Goal: Information Seeking & Learning: Find specific fact

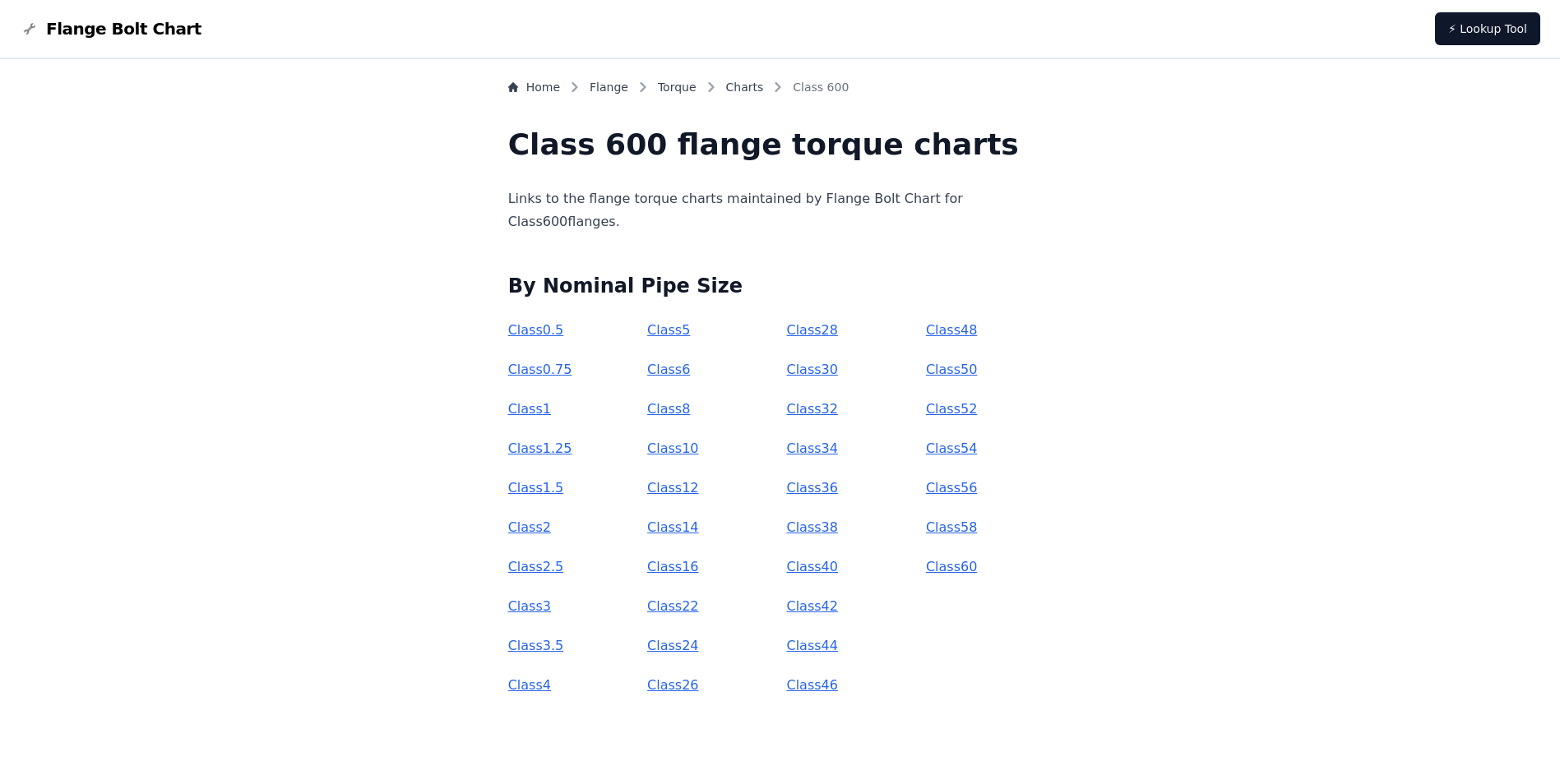
click at [809, 570] on link "Class 40" at bounding box center [812, 566] width 51 height 15
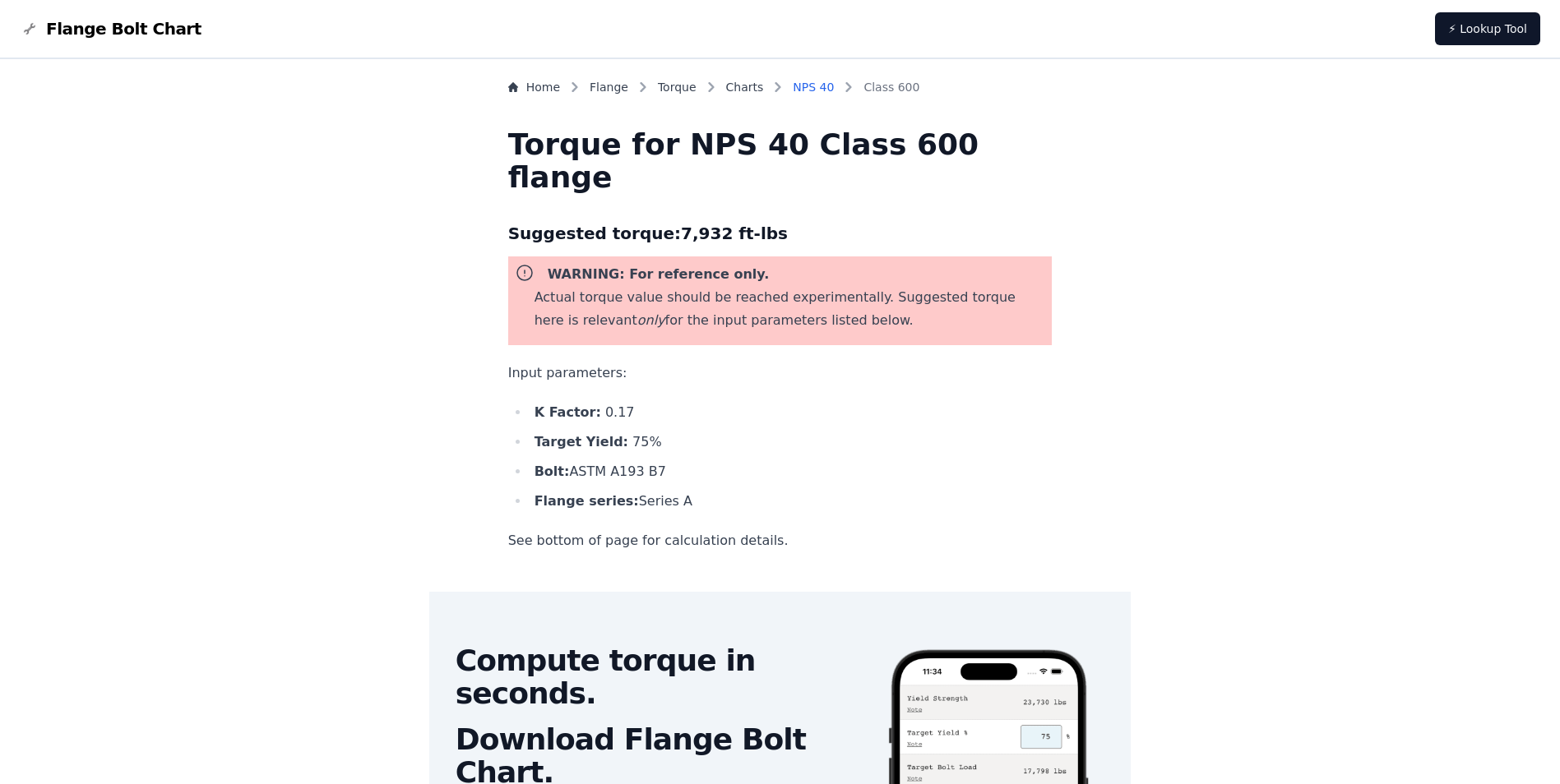
click at [834, 83] on link "NPS 40" at bounding box center [813, 86] width 41 height 16
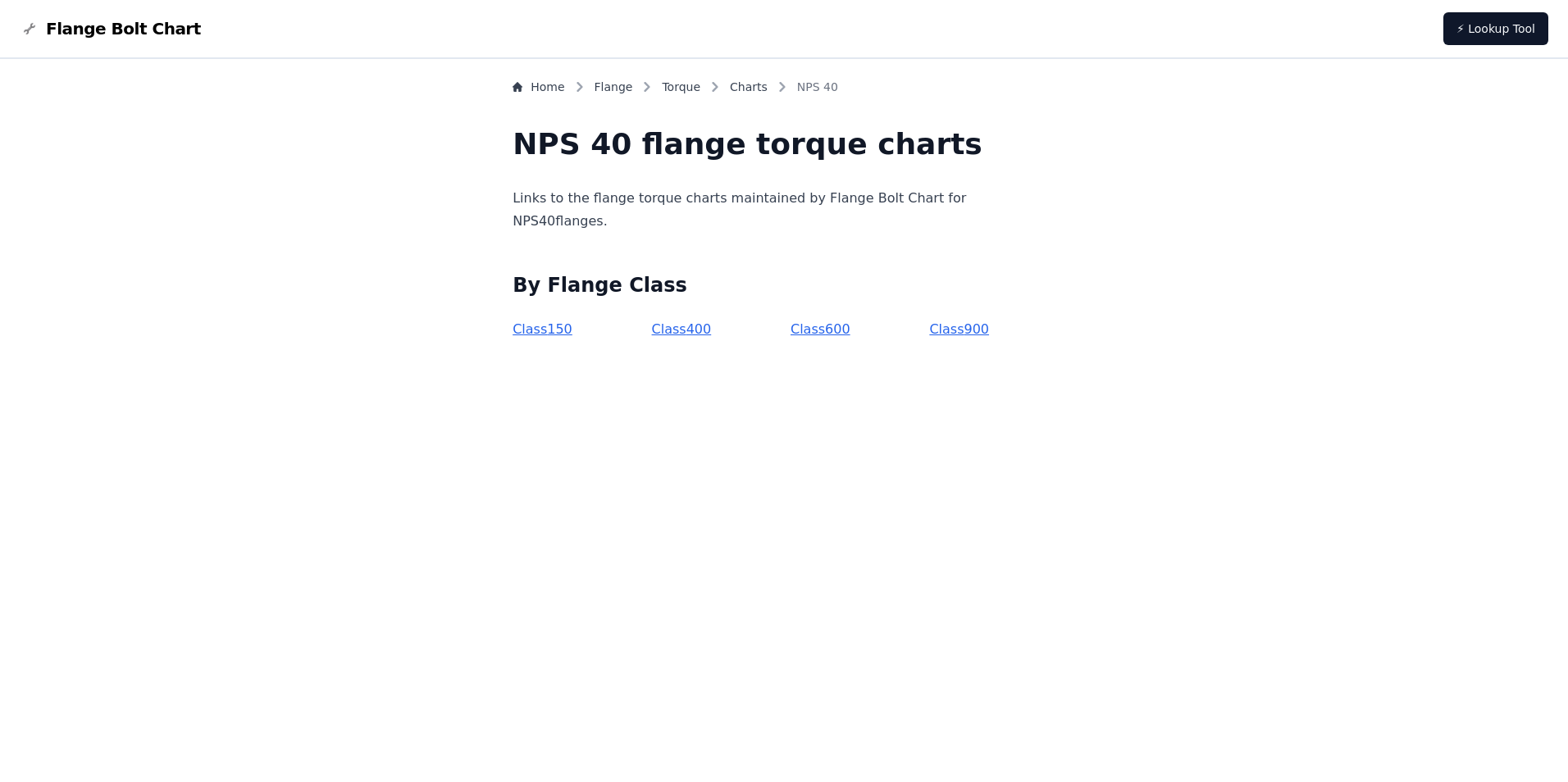
click at [796, 331] on link "Class 600" at bounding box center [820, 329] width 60 height 15
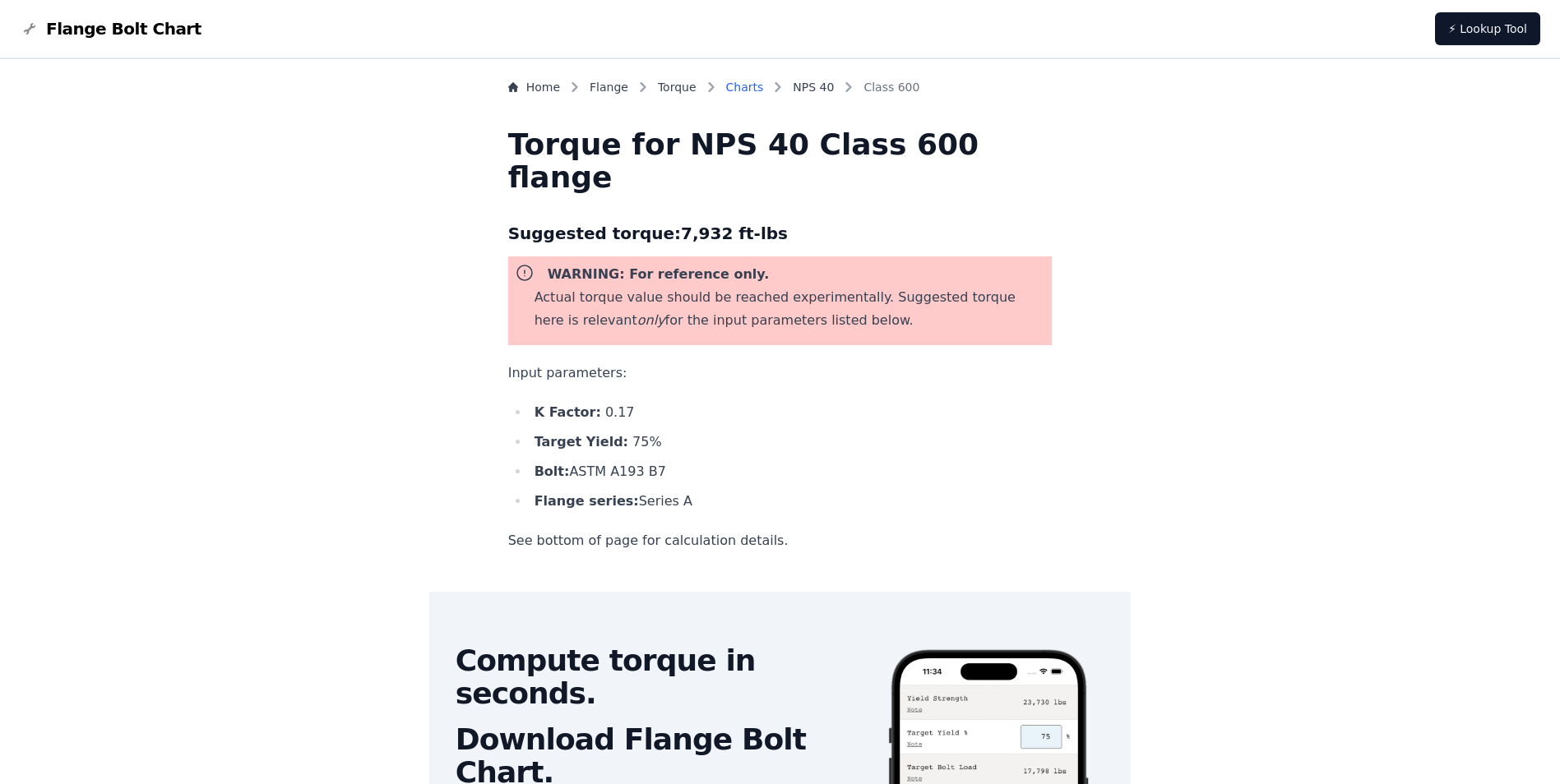
click at [763, 81] on link "Charts" at bounding box center [745, 86] width 38 height 16
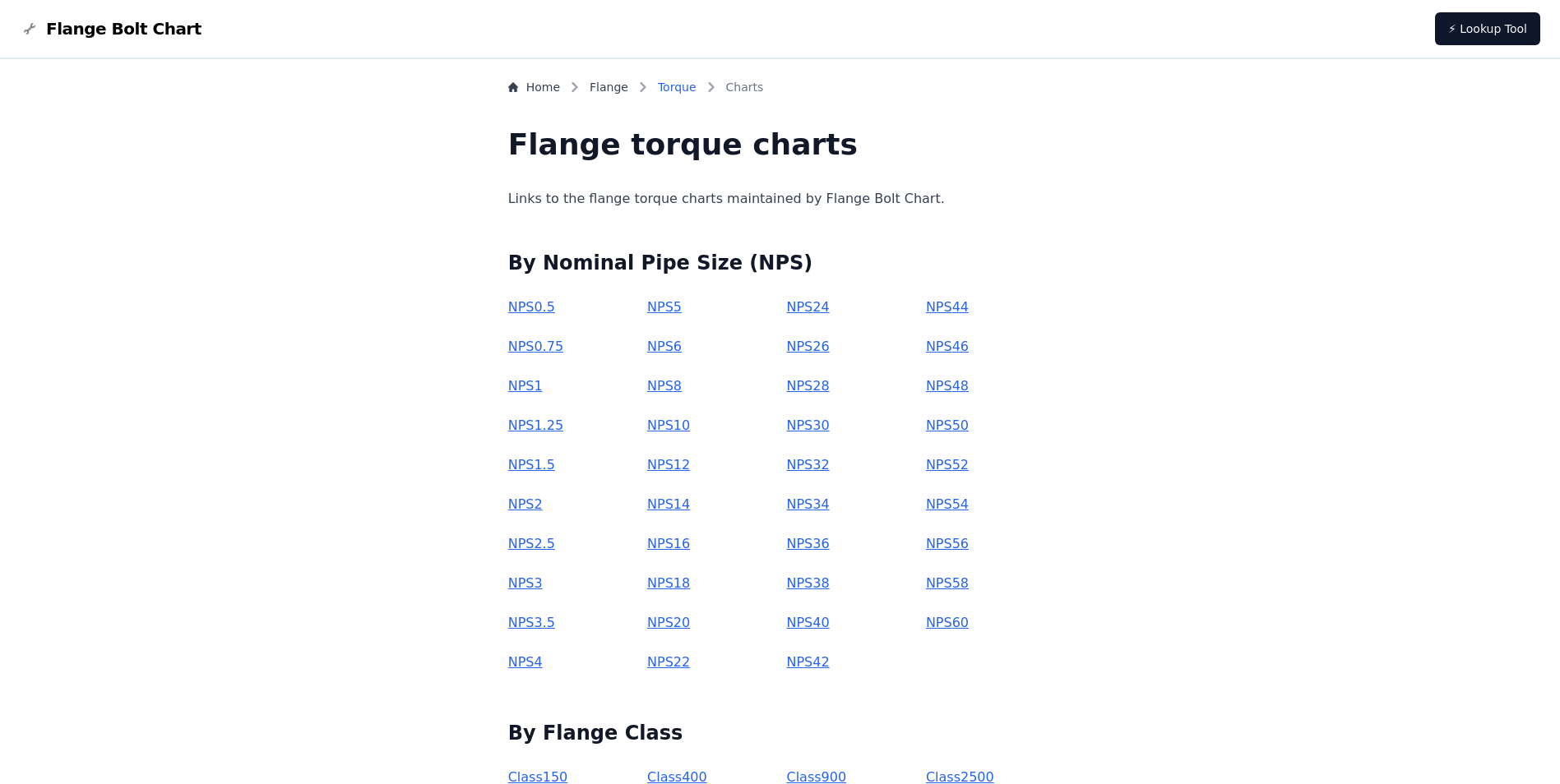
click at [697, 87] on link "Torque" at bounding box center [677, 86] width 39 height 16
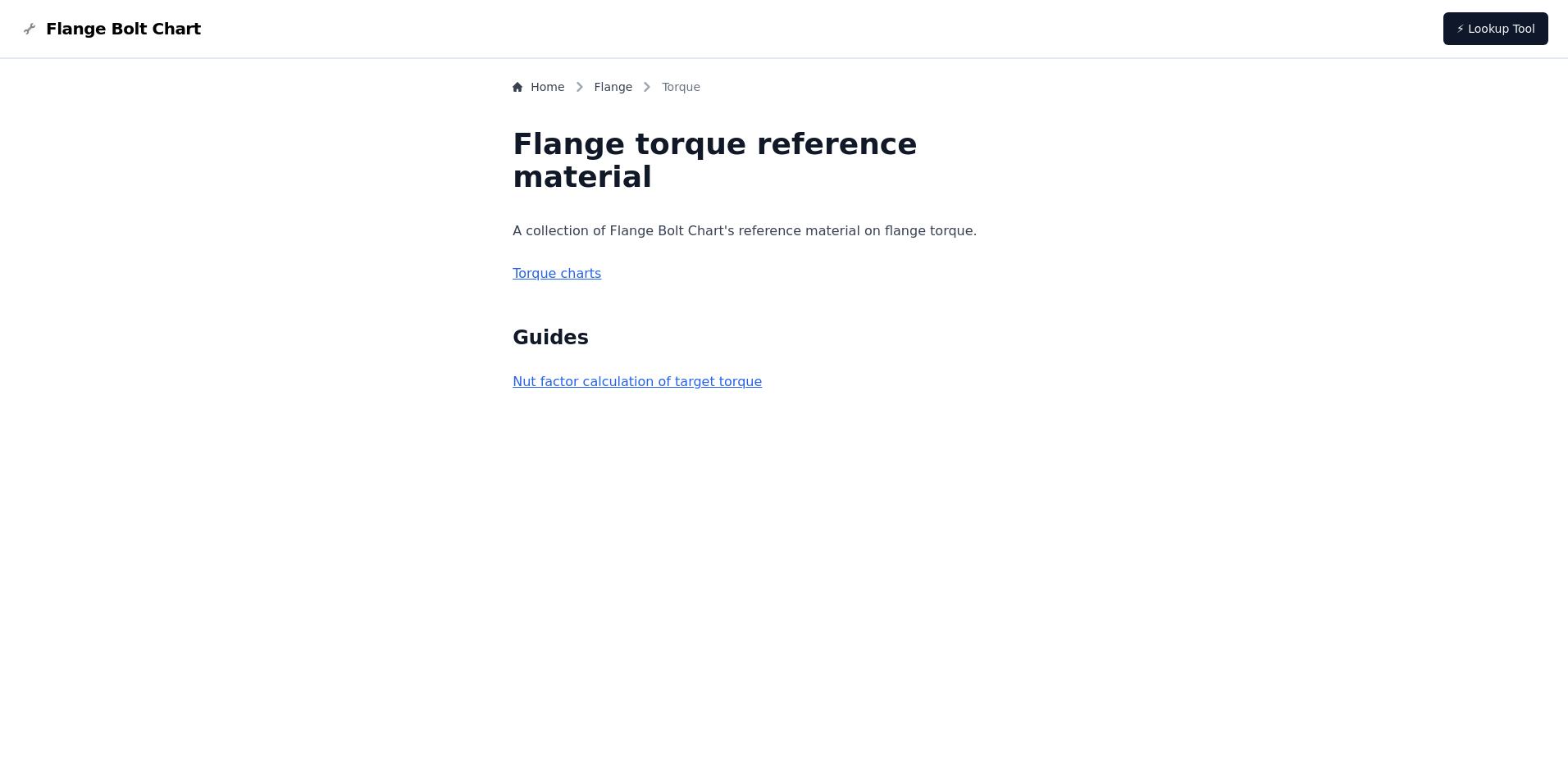
click at [601, 281] on link "Torque charts" at bounding box center [556, 273] width 88 height 15
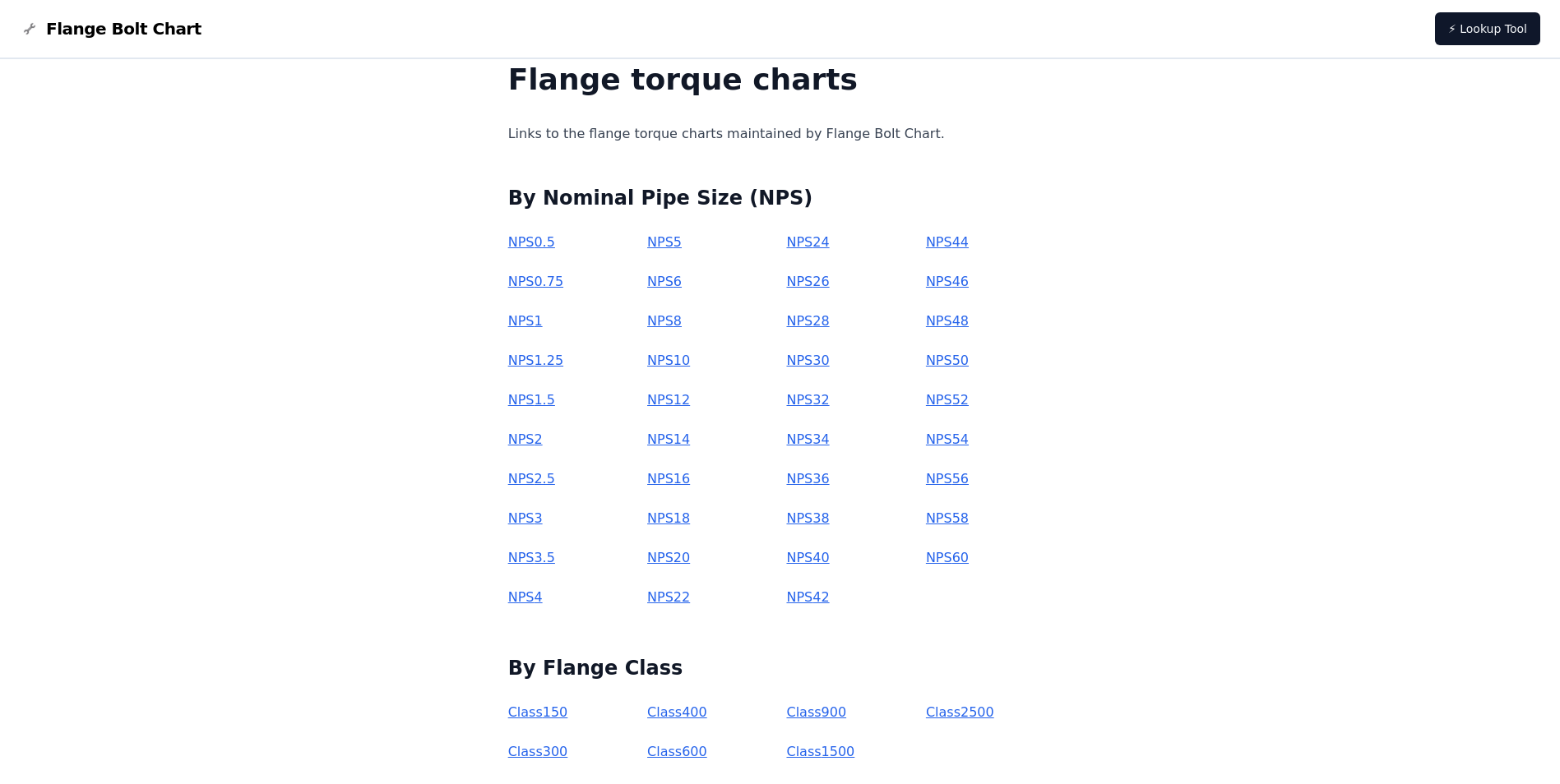
scroll to position [149, 0]
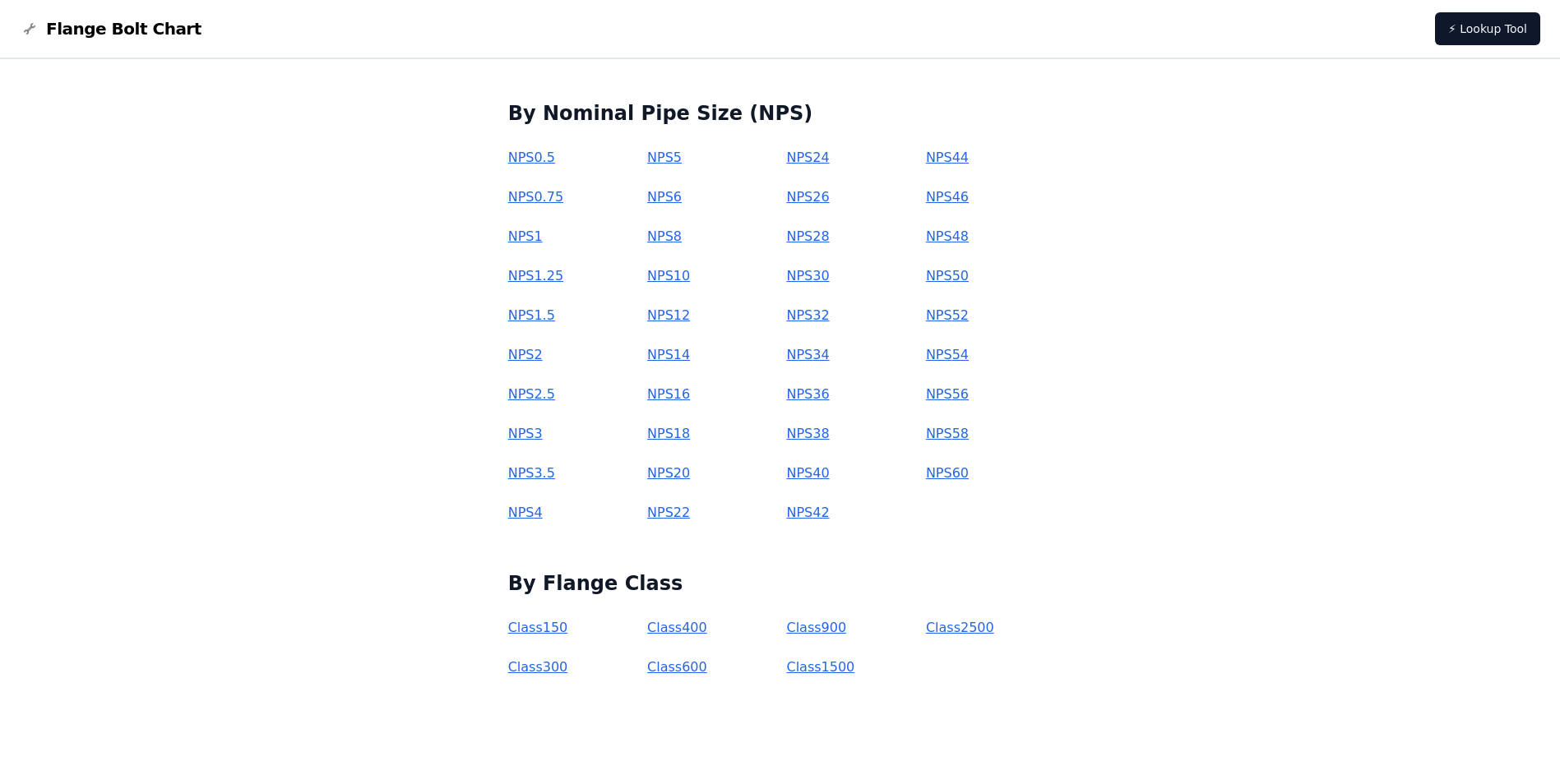
click at [693, 667] on link "Class 600" at bounding box center [677, 667] width 60 height 15
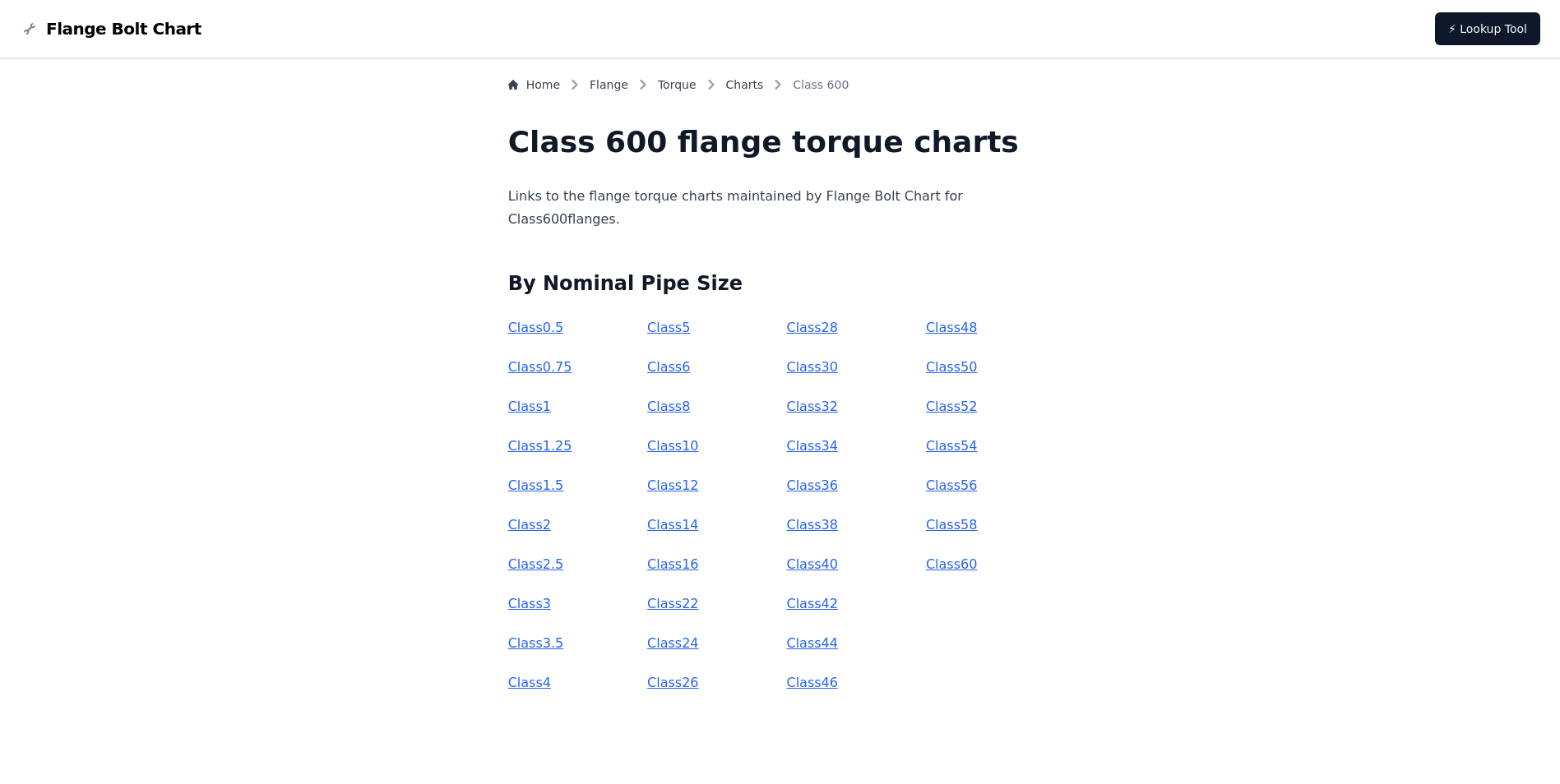
scroll to position [11, 0]
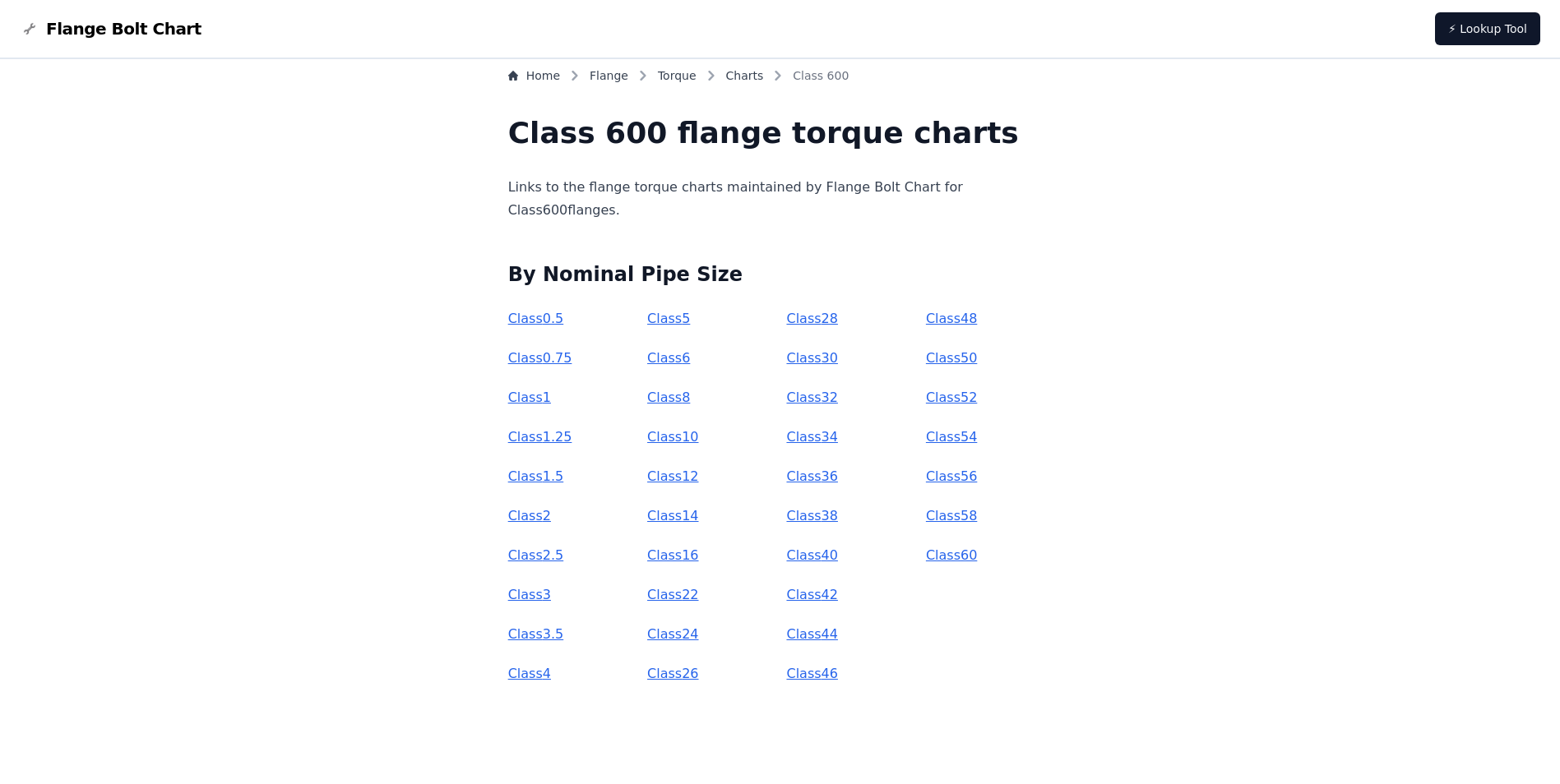
click at [824, 558] on link "Class 40" at bounding box center [812, 555] width 51 height 15
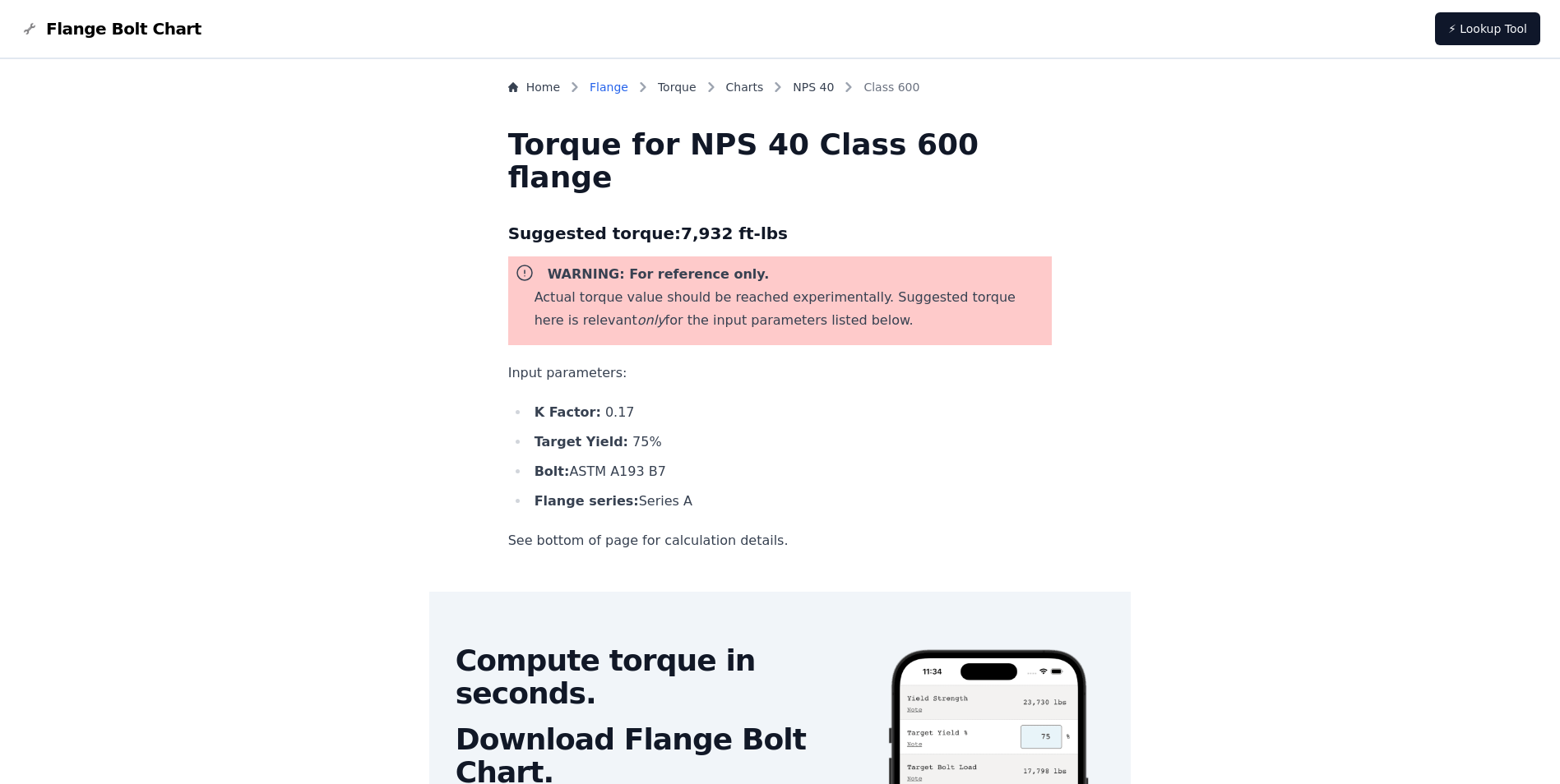
click at [628, 91] on link "Flange" at bounding box center [608, 86] width 39 height 16
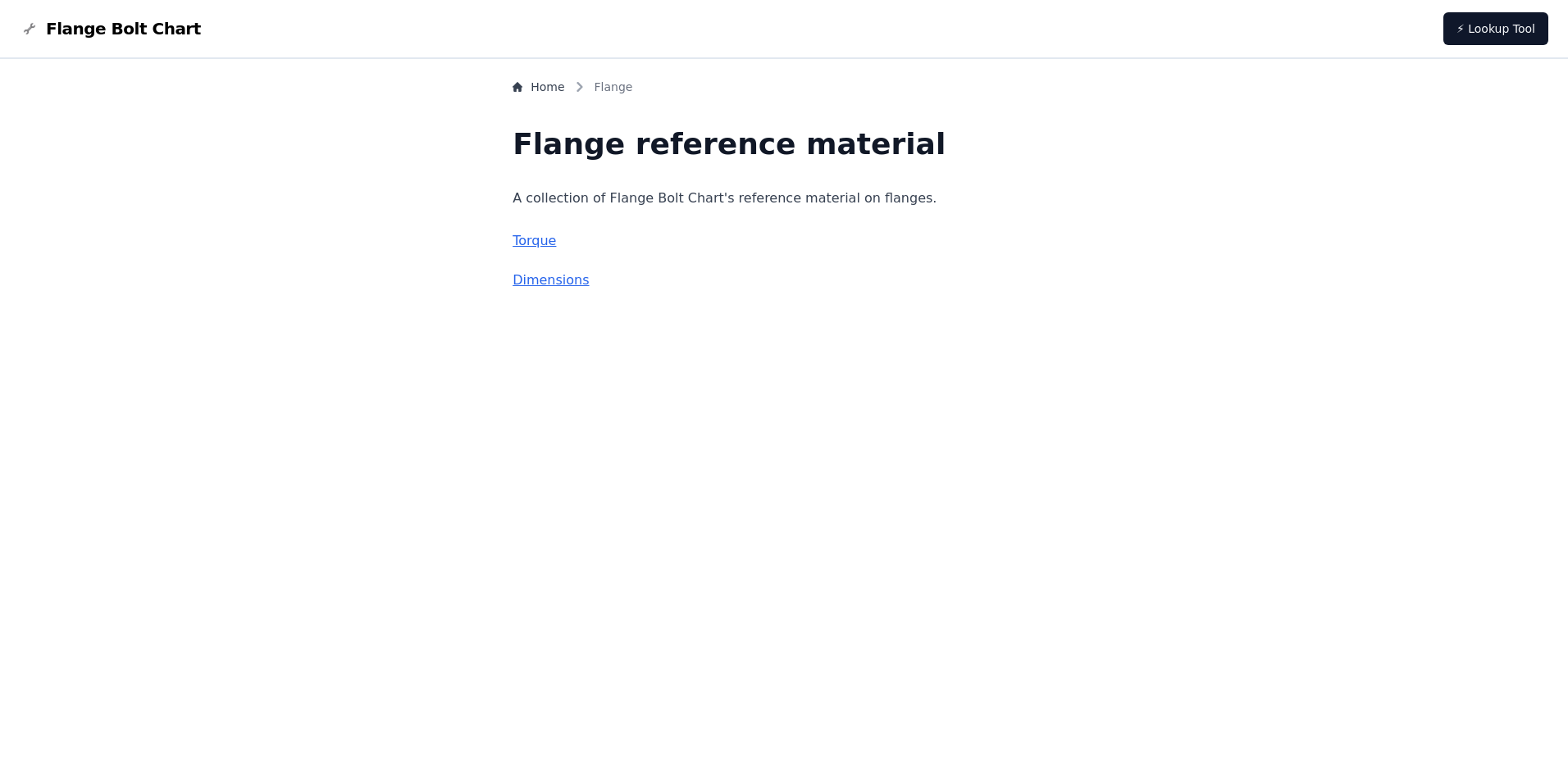
click at [556, 245] on link "Torque" at bounding box center [535, 241] width 44 height 15
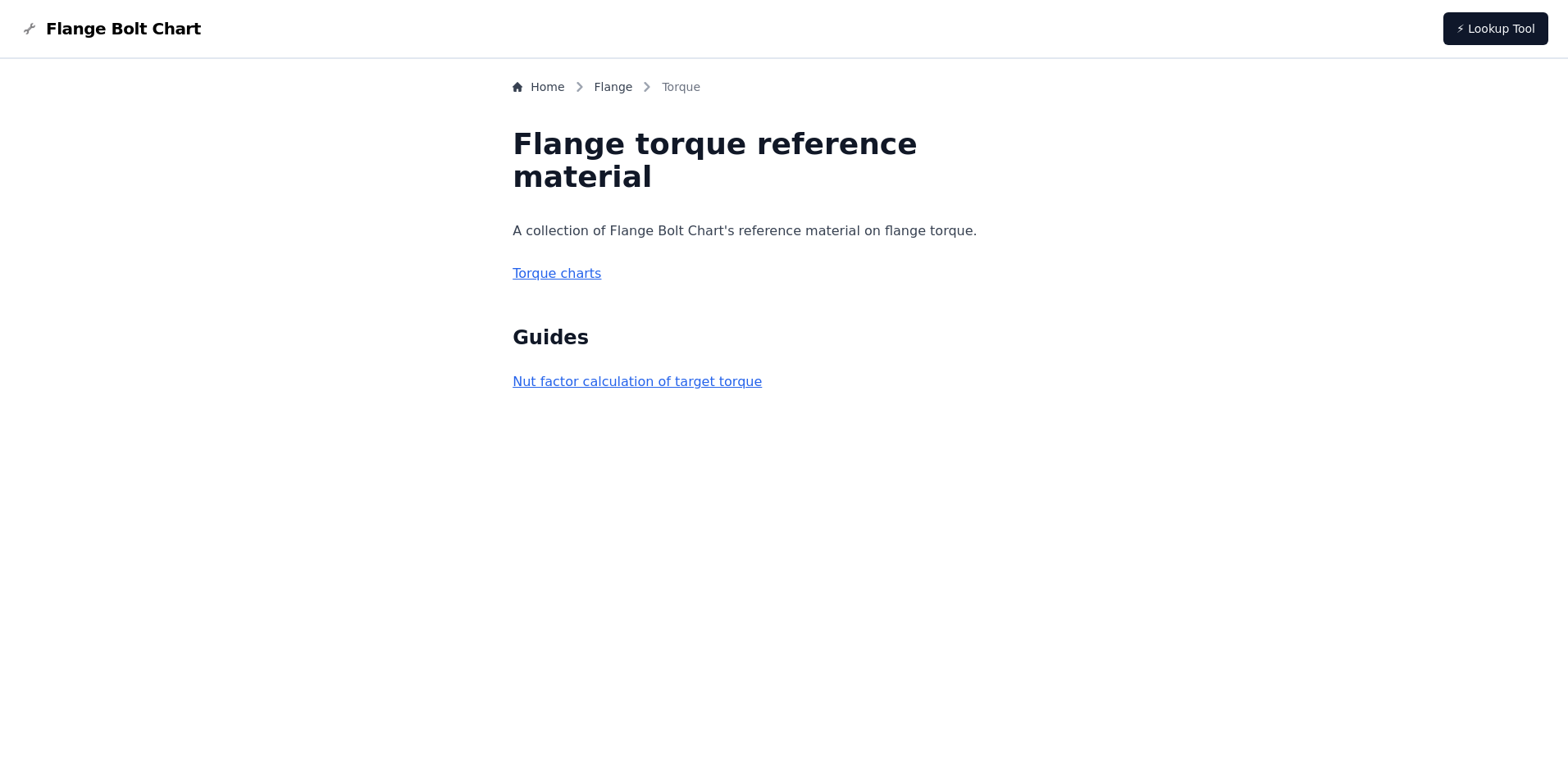
click at [601, 270] on link "Torque charts" at bounding box center [556, 273] width 88 height 15
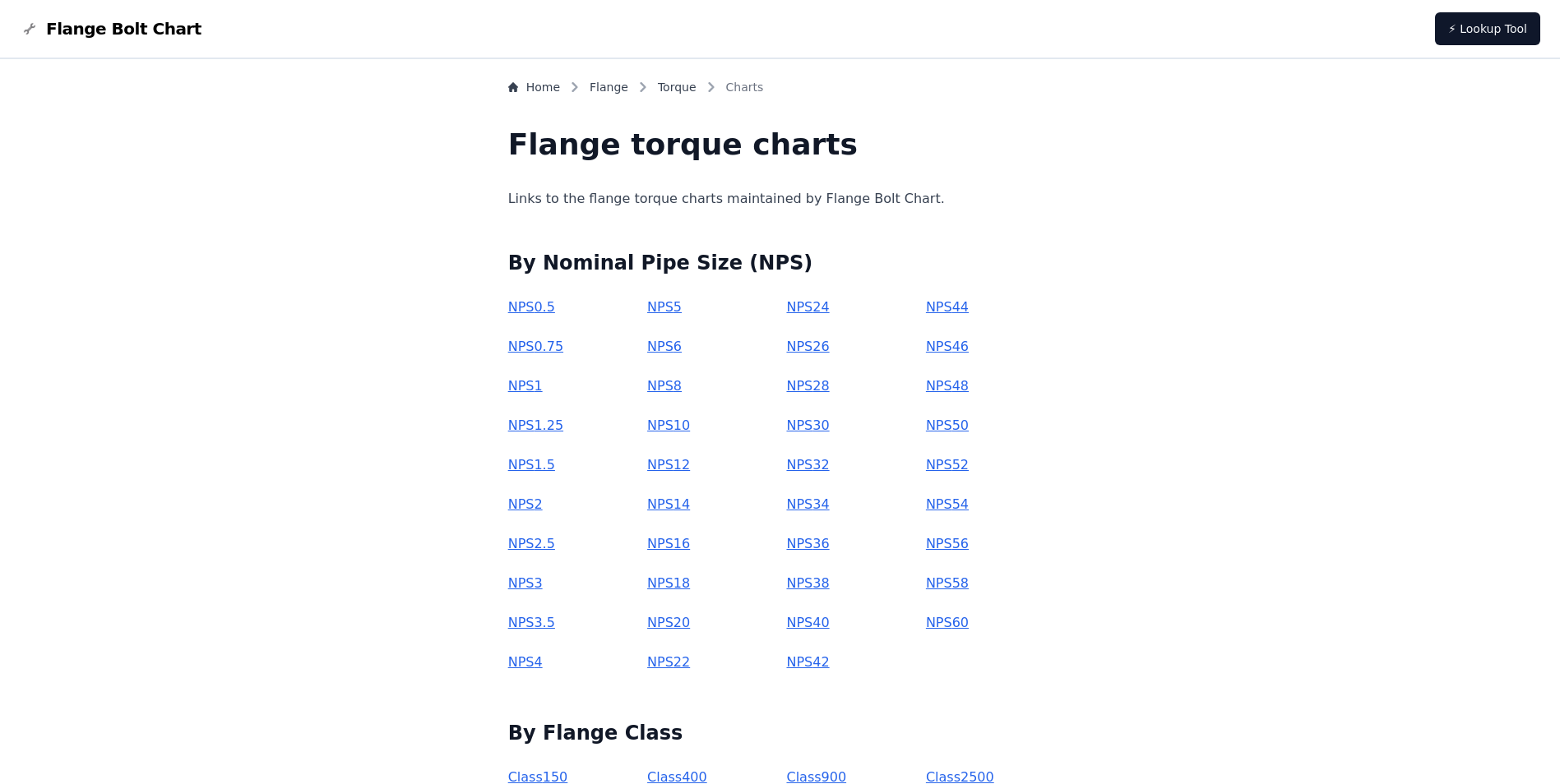
click at [800, 623] on link "NPS 40" at bounding box center [807, 622] width 43 height 15
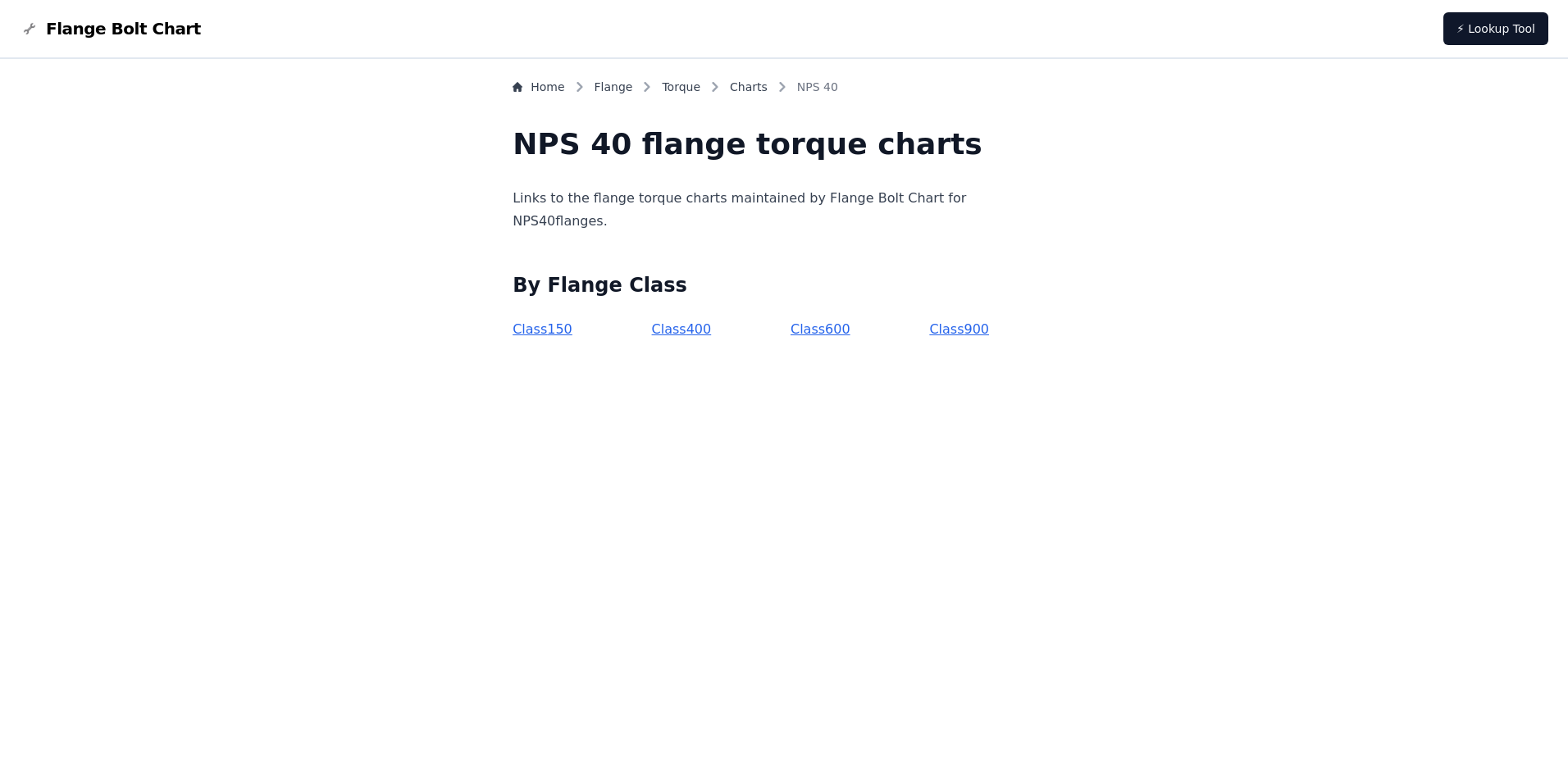
click at [834, 325] on link "Class 600" at bounding box center [820, 329] width 60 height 15
